Goal: Task Accomplishment & Management: Use online tool/utility

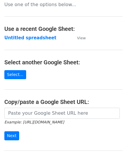
scroll to position [58, 0]
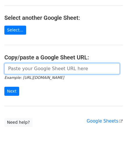
click at [30, 67] on input "url" at bounding box center [61, 68] width 115 height 11
paste input "https://docs.google.com/spreadsheets/d/1bRSAEWKQ6FwrblUgOK5A92uX1rgrTzwFMcjCAt2…"
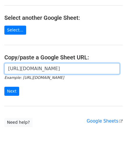
scroll to position [0, 129]
type input "https://docs.google.com/spreadsheets/d/1bRSAEWKQ6FwrblUgOK5A92uX1rgrTzwFMcjCAt2…"
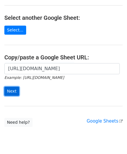
click at [12, 92] on input "Next" at bounding box center [11, 91] width 15 height 9
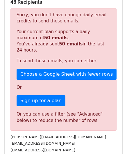
scroll to position [196, 0]
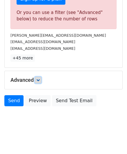
click at [39, 78] on icon at bounding box center [37, 79] width 3 height 3
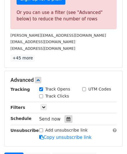
click at [68, 118] on div at bounding box center [69, 119] width 8 height 8
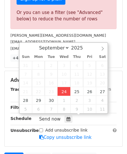
type input "[DATE] 12:00"
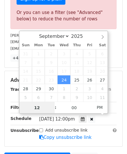
scroll to position [0, 0]
paste input "6"
type input "6"
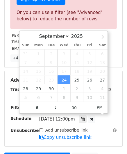
type input "[DATE] 18:00"
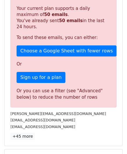
scroll to position [267, 0]
